Goal: Task Accomplishment & Management: Complete application form

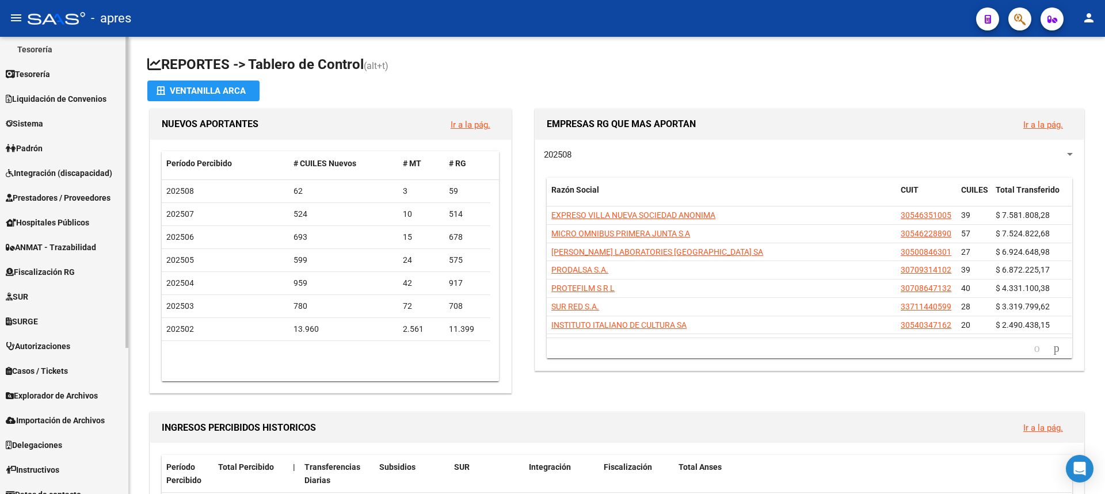
scroll to position [215, 0]
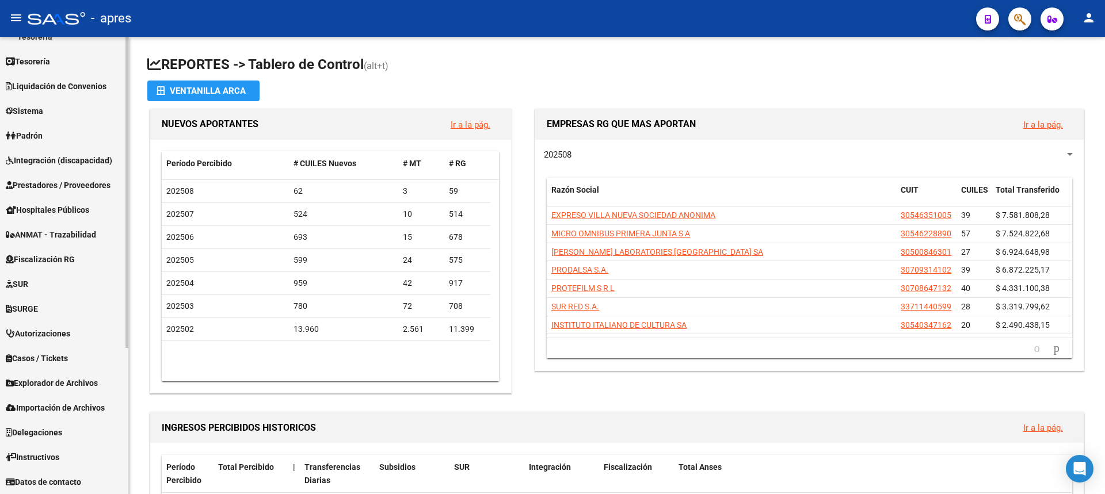
click at [34, 255] on span "Fiscalización RG" at bounding box center [40, 259] width 69 height 13
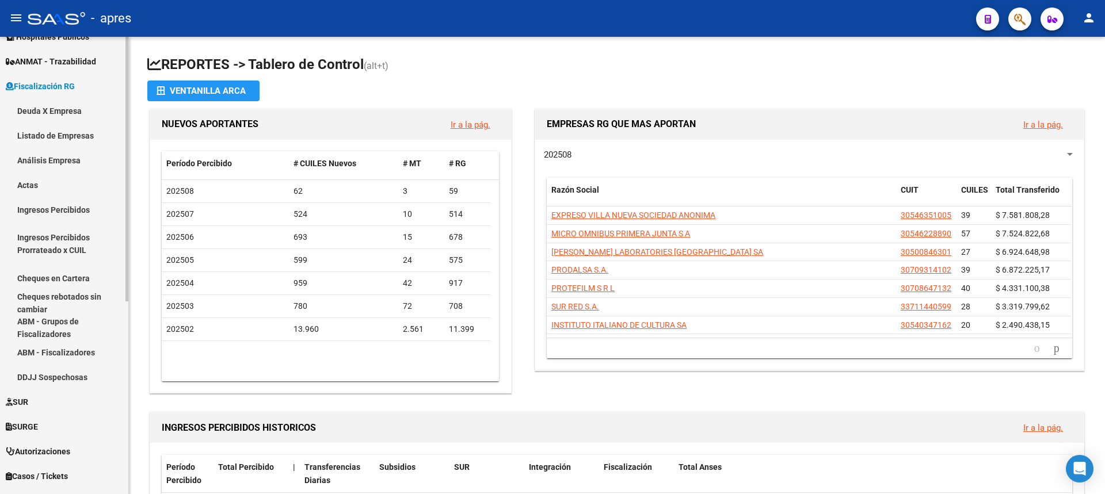
click at [52, 113] on link "Deuda X Empresa" at bounding box center [64, 110] width 128 height 25
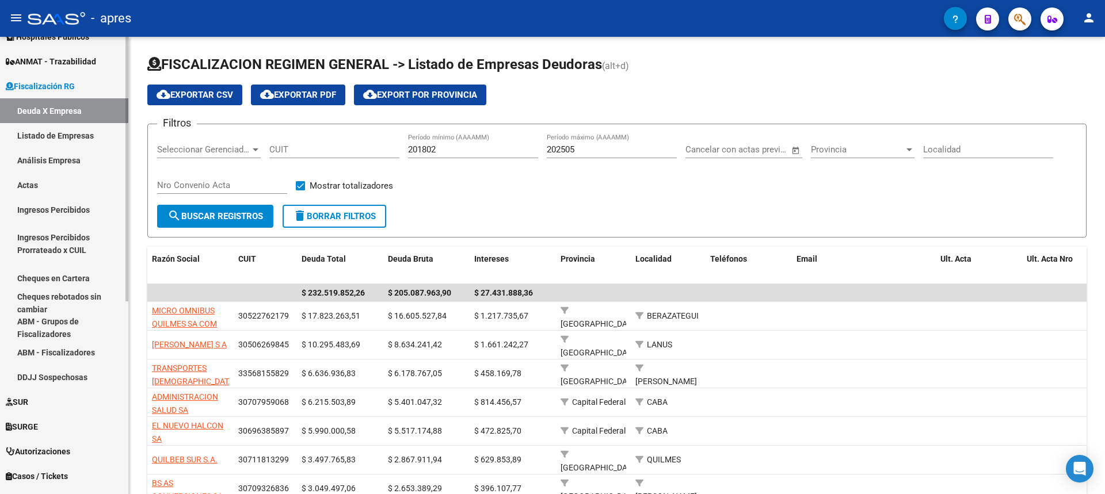
click at [67, 352] on link "ABM - Fiscalizadores" at bounding box center [64, 352] width 128 height 25
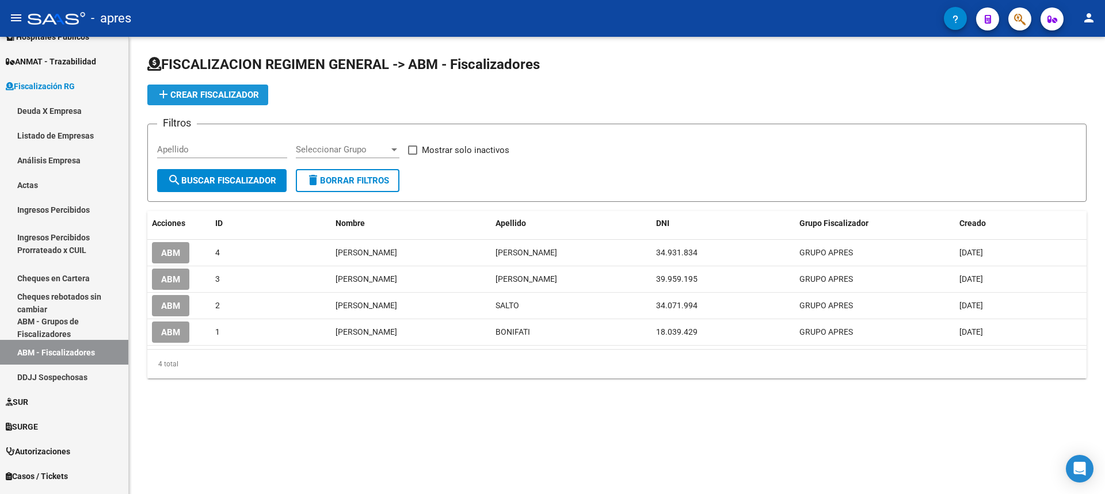
click at [201, 98] on span "add Crear Fiscalizador" at bounding box center [208, 95] width 102 height 10
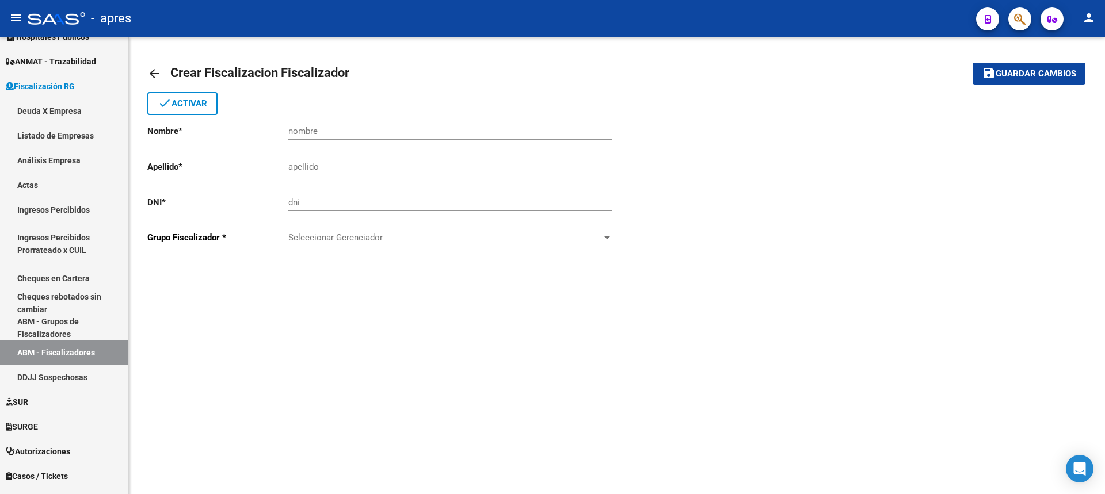
click at [386, 139] on div "nombre" at bounding box center [450, 127] width 324 height 25
click at [386, 135] on input "nombre" at bounding box center [450, 131] width 324 height 10
type input "p"
type input "[PERSON_NAME]"
click at [340, 169] on input "apellido" at bounding box center [450, 167] width 324 height 10
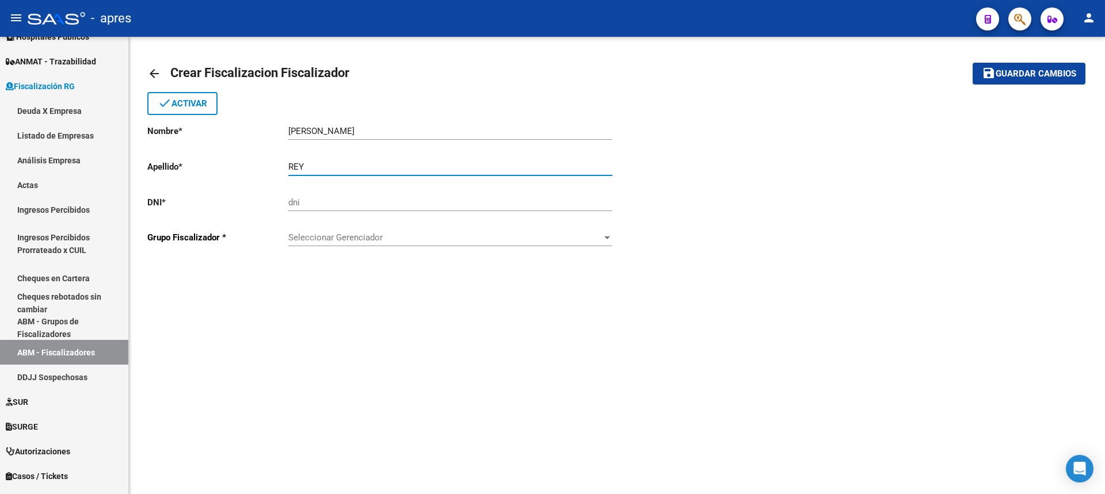
type input "REY"
click at [311, 204] on input "dni" at bounding box center [450, 202] width 324 height 10
type input "24343756"
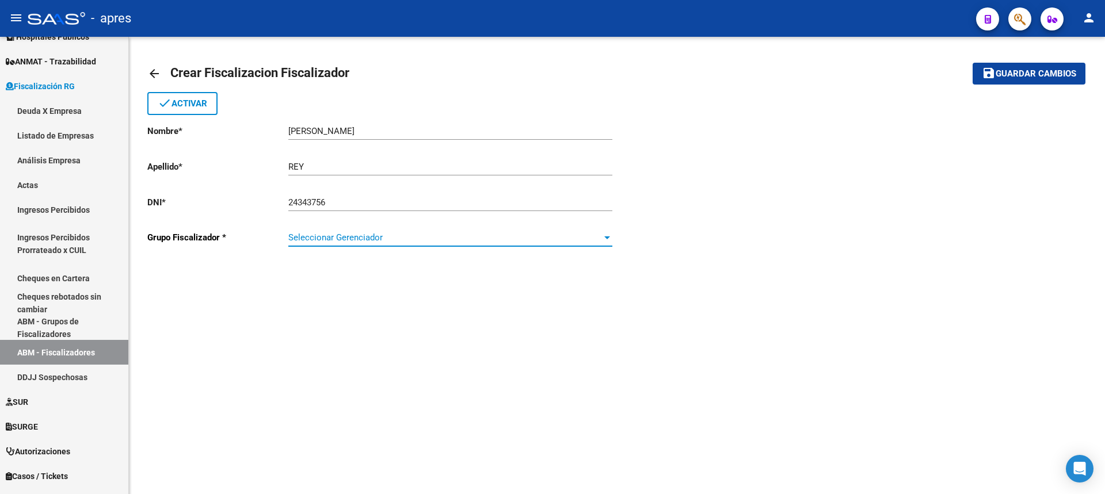
click at [362, 241] on span "Seleccionar Gerenciador" at bounding box center [445, 237] width 314 height 10
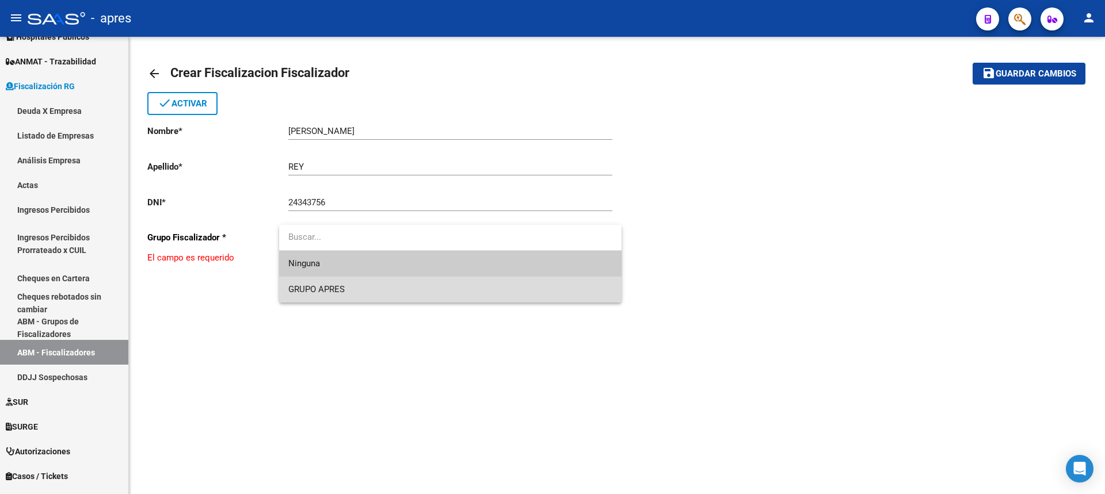
click at [352, 286] on span "GRUPO APRES" at bounding box center [450, 290] width 324 height 26
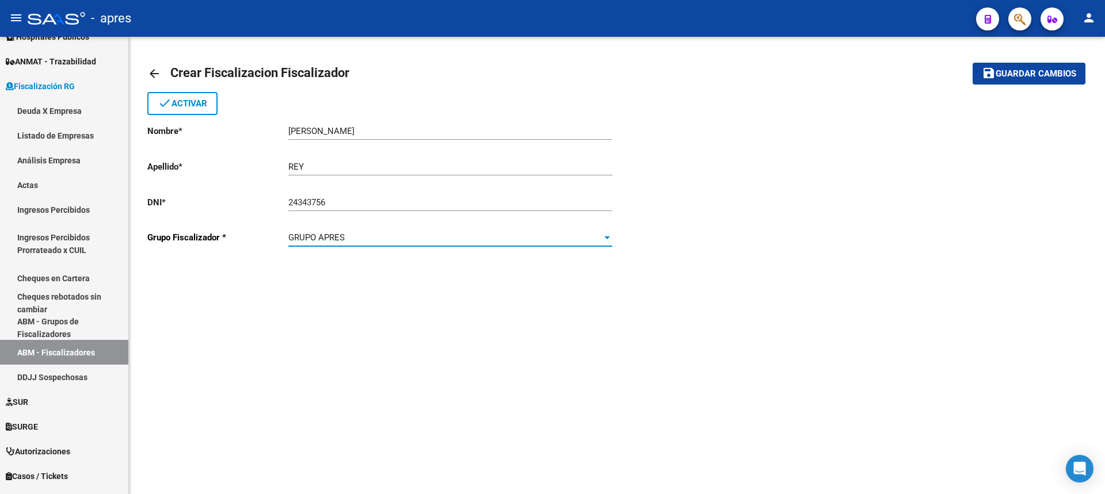
click at [1034, 75] on span "Guardar cambios" at bounding box center [1035, 74] width 81 height 10
